Goal: Information Seeking & Learning: Learn about a topic

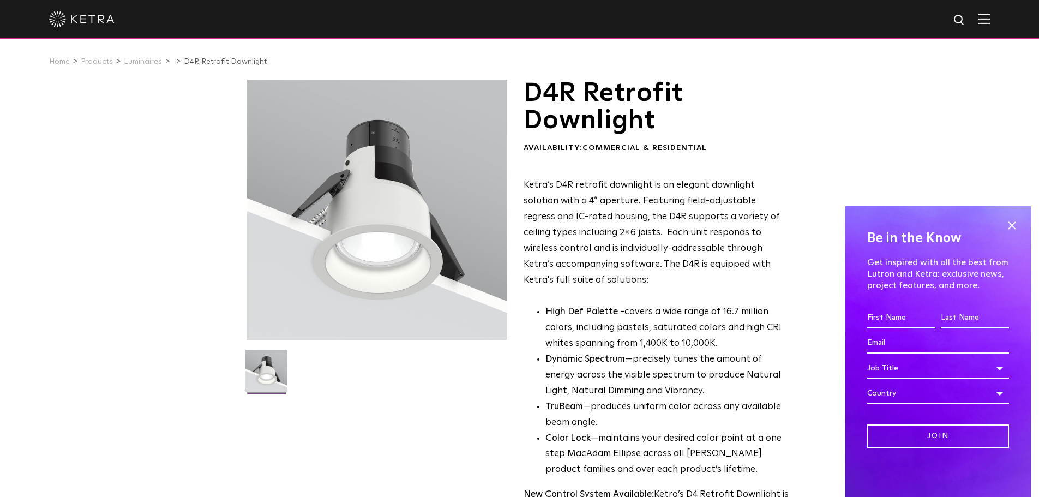
scroll to position [55, 0]
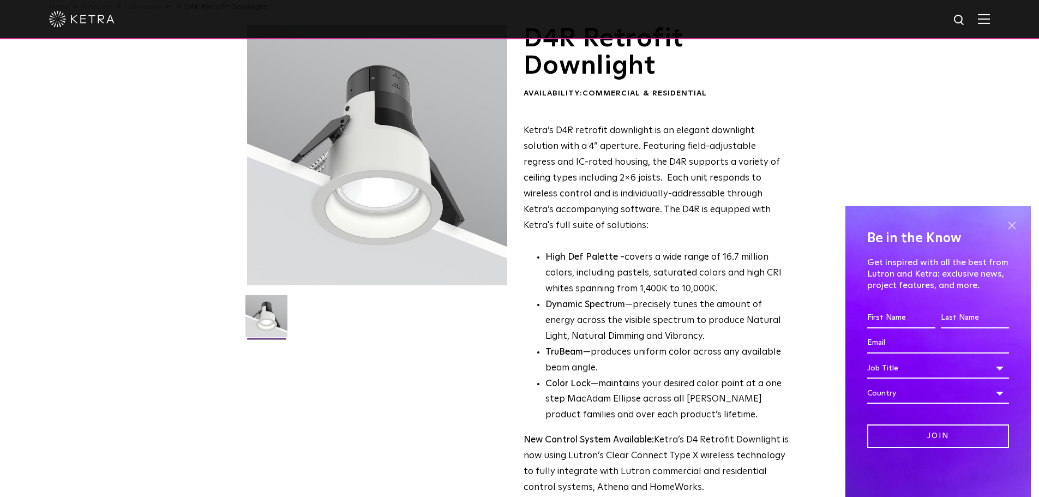
click at [1013, 225] on span at bounding box center [1012, 225] width 16 height 16
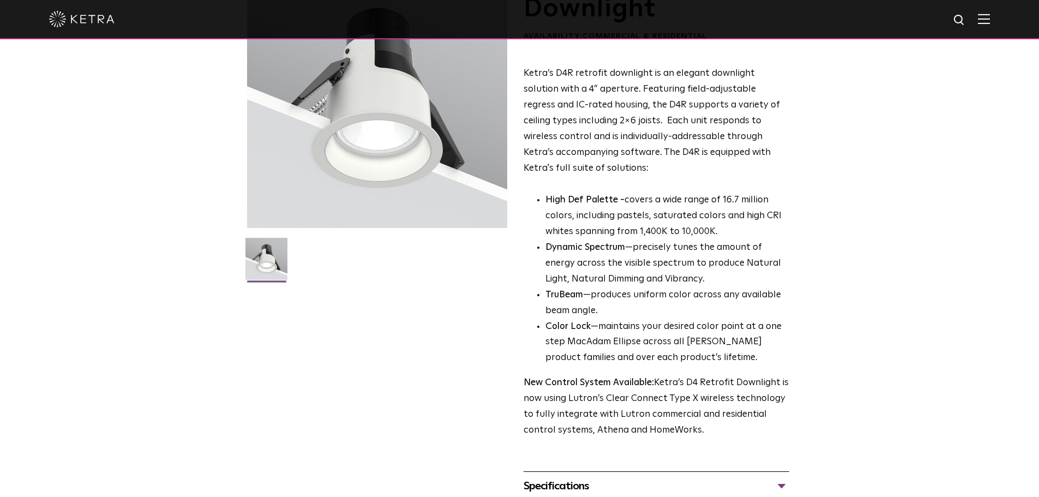
scroll to position [273, 0]
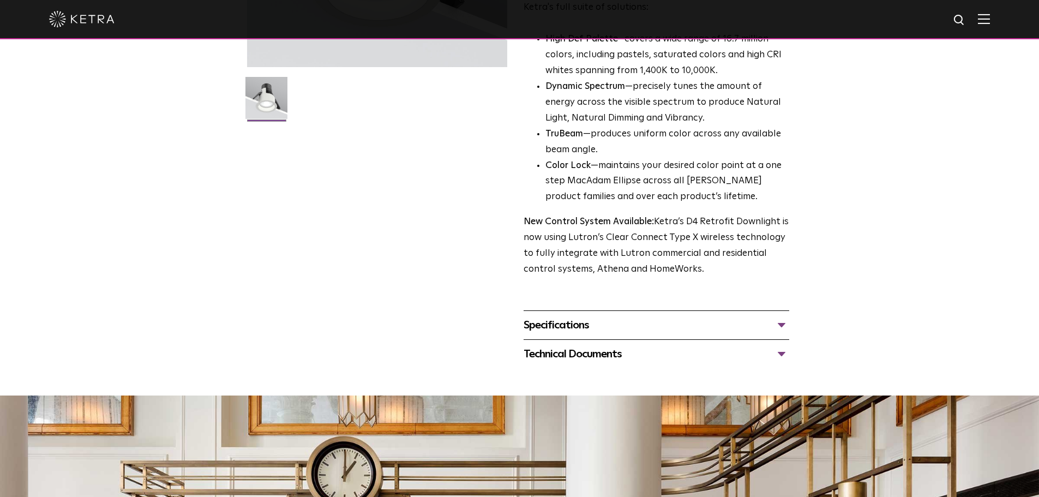
click at [563, 328] on div "Specifications" at bounding box center [657, 324] width 266 height 17
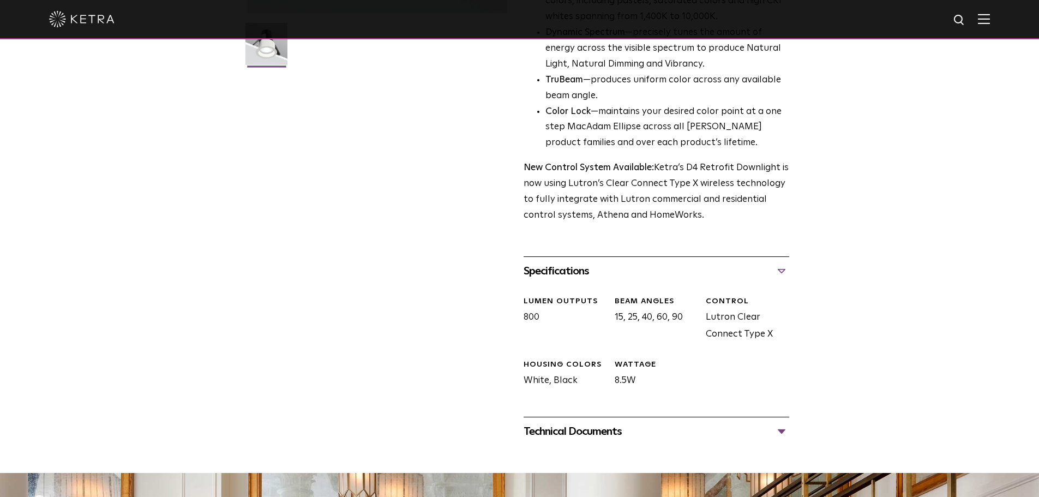
scroll to position [327, 0]
click at [572, 429] on div "Technical Documents" at bounding box center [657, 430] width 266 height 17
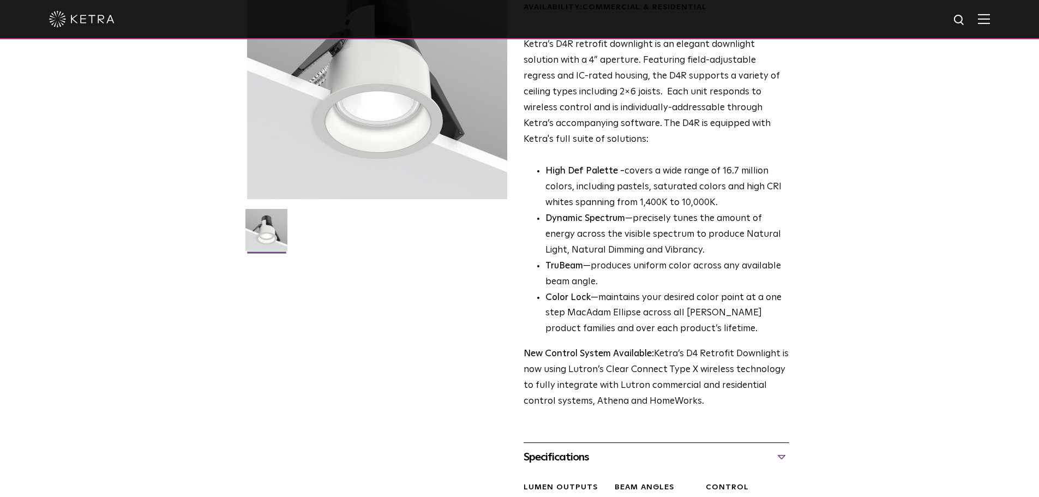
scroll to position [0, 0]
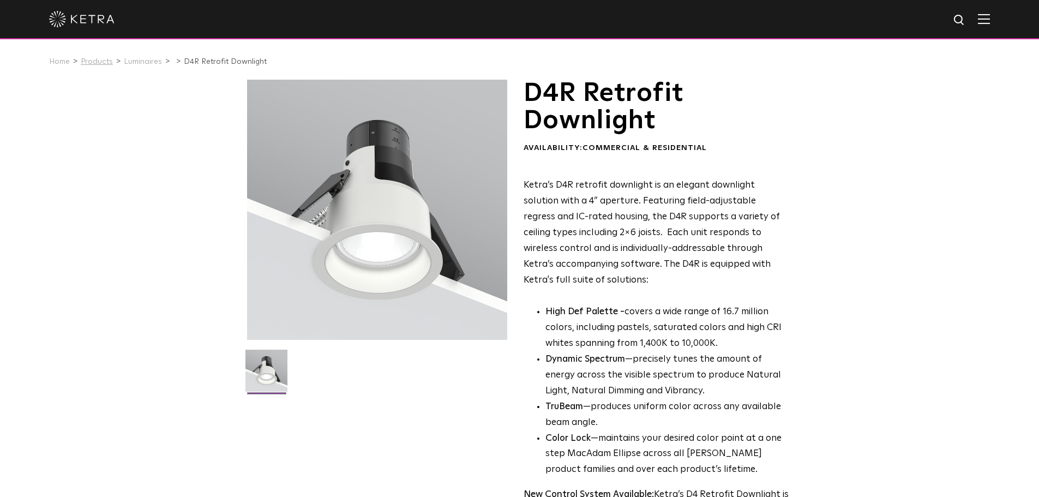
click at [85, 63] on link "Products" at bounding box center [97, 62] width 32 height 8
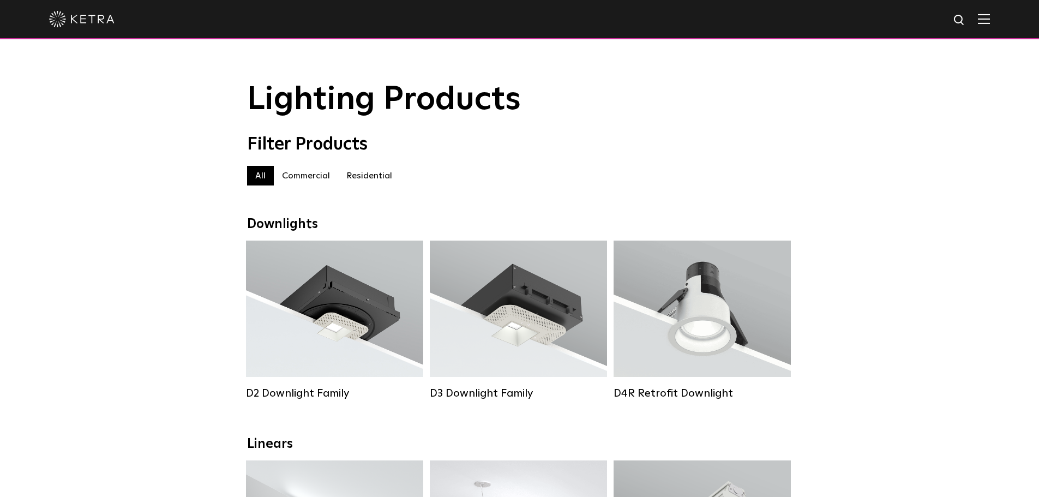
click at [990, 19] on img at bounding box center [984, 19] width 12 height 10
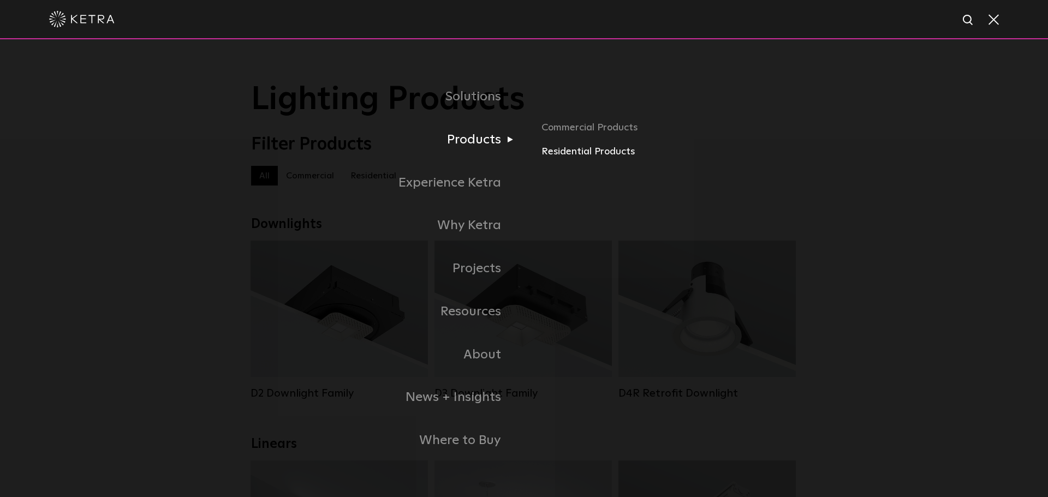
click at [557, 153] on link "Residential Products" at bounding box center [668, 152] width 255 height 16
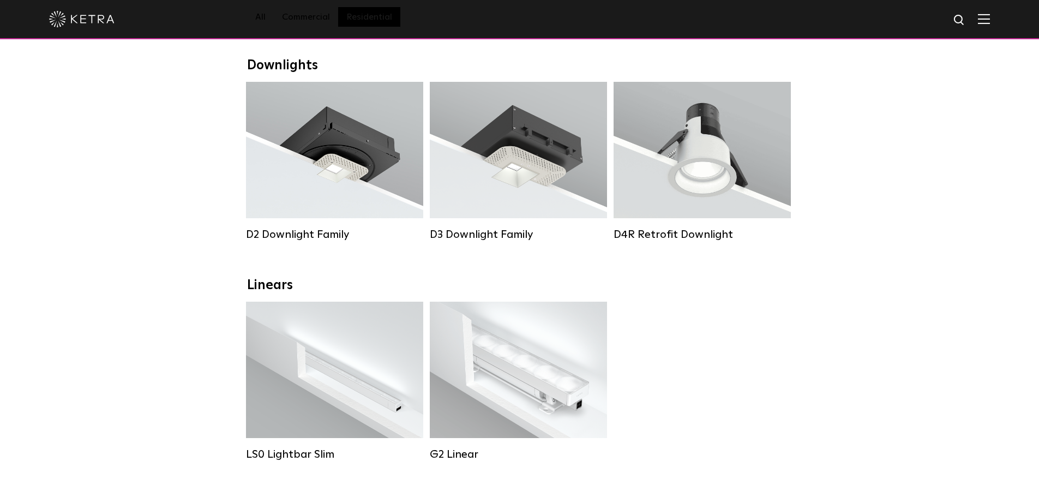
scroll to position [164, 0]
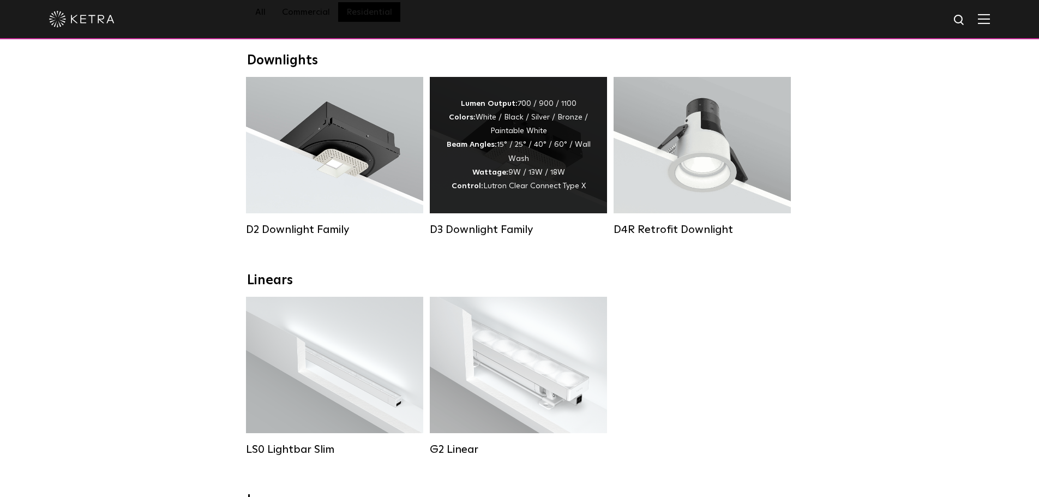
click at [444, 186] on div "Lumen Output: 700 / 900 / 1100 Colors: White / Black / Silver / Bronze / Painta…" at bounding box center [518, 145] width 177 height 136
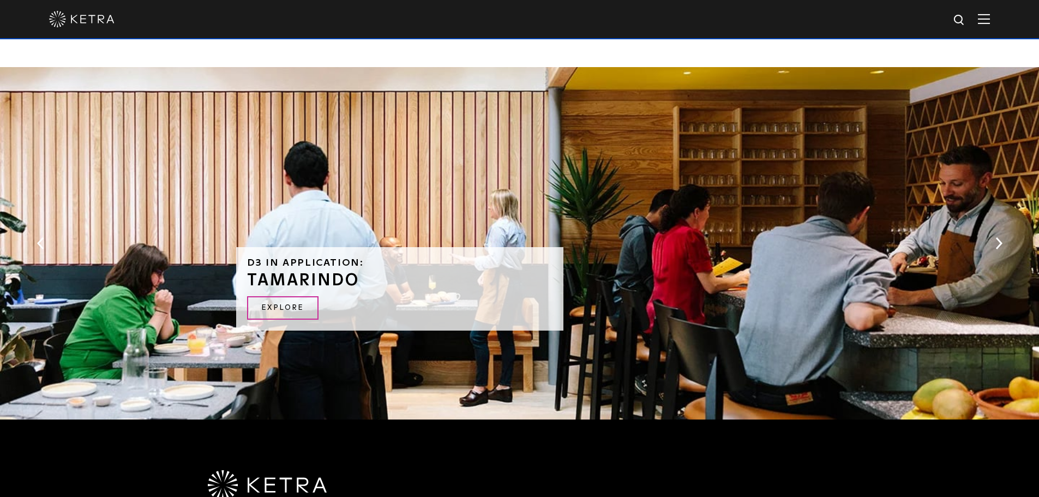
scroll to position [2182, 0]
